Goal: Task Accomplishment & Management: Use online tool/utility

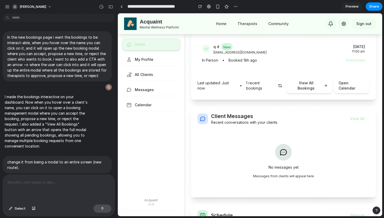
scroll to position [451, 0]
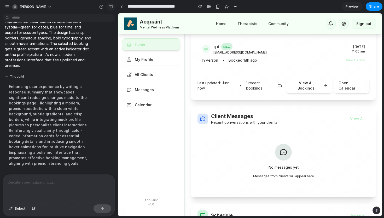
click at [110, 7] on div "button" at bounding box center [110, 7] width 5 height 4
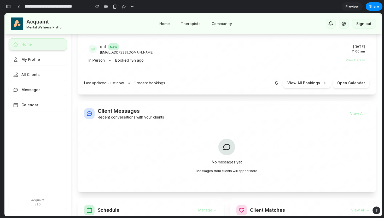
scroll to position [0, 0]
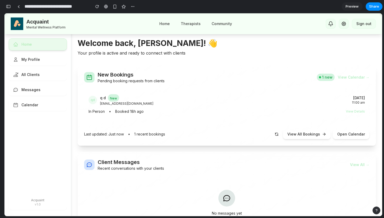
click at [318, 131] on button "View All Bookings" at bounding box center [307, 134] width 48 height 10
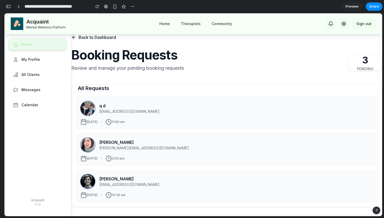
click at [85, 37] on span "Back to Dashboard" at bounding box center [97, 37] width 37 height 6
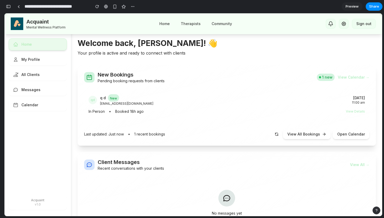
click at [318, 136] on button "View All Bookings" at bounding box center [307, 134] width 48 height 10
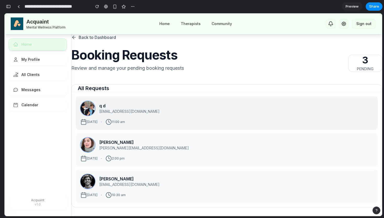
click at [119, 106] on h4 "q d" at bounding box center [235, 106] width 273 height 6
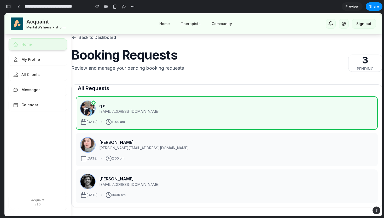
click at [7, 7] on div "button" at bounding box center [8, 7] width 5 height 4
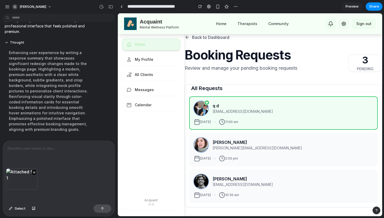
click at [63, 150] on p at bounding box center [59, 148] width 102 height 6
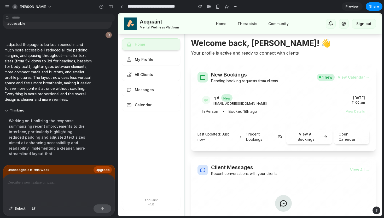
scroll to position [538, 0]
click at [90, 102] on p "I adjusted the page to be less zoomed in and much more accessible. I reduced al…" at bounding box center [48, 72] width 87 height 60
click at [62, 144] on div "Working on finalizing the response summarizing recent improvements to the inter…" at bounding box center [48, 137] width 87 height 45
click at [75, 190] on div at bounding box center [59, 189] width 112 height 28
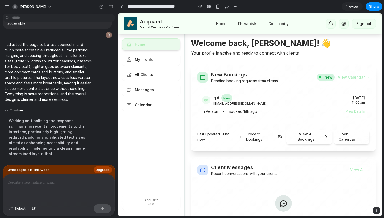
click at [318, 139] on button "View All Bookings" at bounding box center [309, 136] width 46 height 15
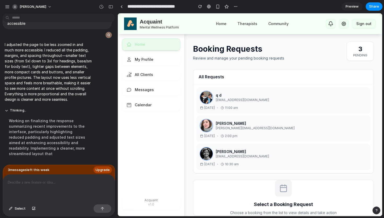
click at [302, 58] on div "Booking Requests Review and manage your pending booking requests 3 Pending" at bounding box center [283, 50] width 181 height 19
click at [111, 6] on div "button" at bounding box center [110, 7] width 5 height 4
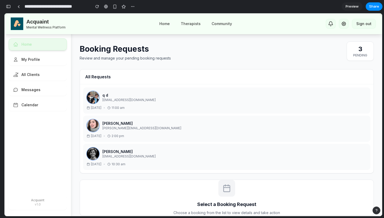
click at [206, 200] on div "Select a Booking Request Choose a booking from the list to view details and tak…" at bounding box center [226, 197] width 123 height 35
click at [124, 98] on p "[EMAIL_ADDRESS][DOMAIN_NAME]" at bounding box center [234, 100] width 264 height 4
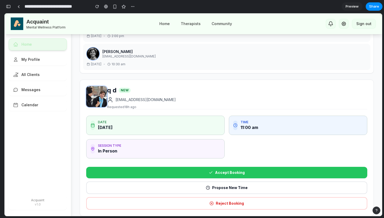
scroll to position [0, 0]
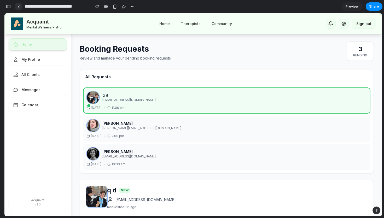
click at [20, 8] on link at bounding box center [19, 7] width 8 height 8
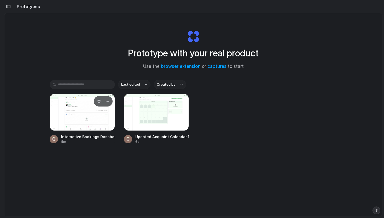
click at [77, 116] on div at bounding box center [82, 112] width 65 height 37
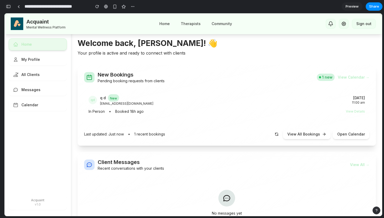
click at [9, 6] on div "button" at bounding box center [8, 7] width 5 height 4
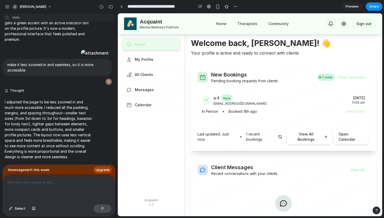
click at [67, 186] on div at bounding box center [59, 189] width 112 height 28
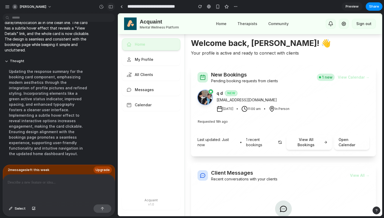
click at [112, 6] on div "button" at bounding box center [110, 7] width 5 height 4
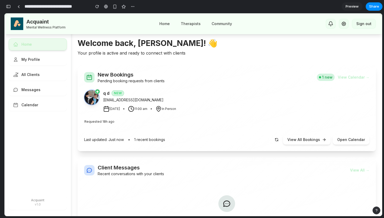
scroll to position [1224, 0]
click at [146, 105] on div "q d New [EMAIL_ADDRESS][DOMAIN_NAME] [DATE] • 11:00 am • In Person" at bounding box center [222, 101] width 238 height 22
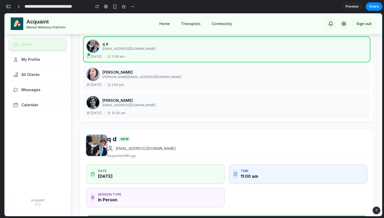
scroll to position [0, 0]
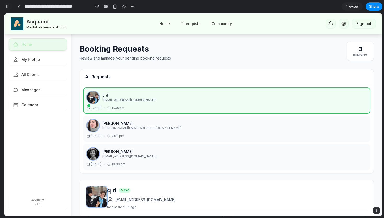
click at [8, 6] on div "button" at bounding box center [8, 7] width 5 height 4
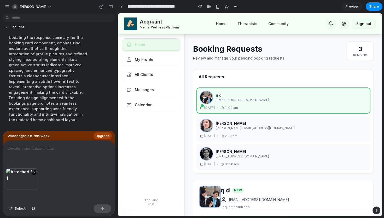
scroll to position [747, 0]
click at [67, 159] on div at bounding box center [59, 155] width 112 height 28
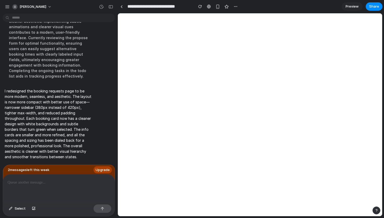
scroll to position [0, 0]
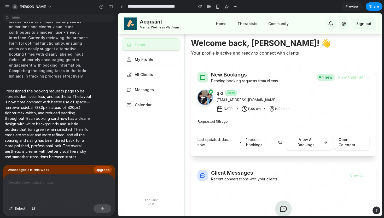
click at [94, 121] on div "I redesigned the booking requests page to be more modern, seamless, and aesthet…" at bounding box center [48, 124] width 91 height 78
click at [318, 143] on button "View All Bookings" at bounding box center [309, 142] width 46 height 15
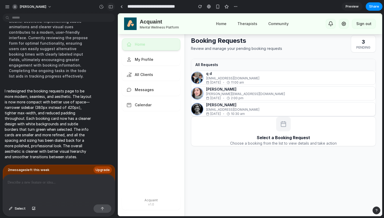
click at [113, 6] on div "button" at bounding box center [110, 7] width 5 height 4
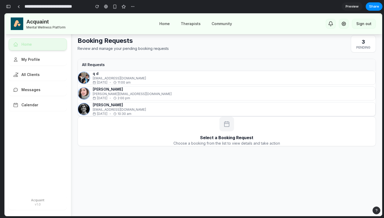
scroll to position [1409, 0]
click at [9, 7] on div "button" at bounding box center [8, 7] width 5 height 4
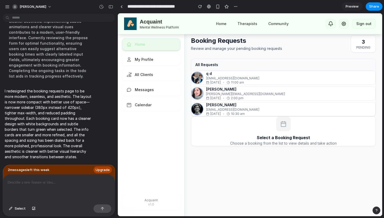
scroll to position [855, 0]
click at [122, 5] on div at bounding box center [121, 6] width 2 height 3
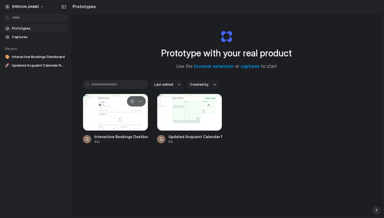
click at [126, 123] on div at bounding box center [115, 112] width 65 height 37
